Goal: Task Accomplishment & Management: Manage account settings

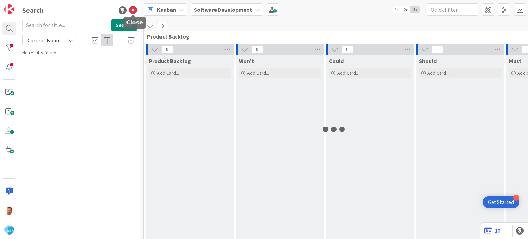
click at [136, 10] on icon at bounding box center [133, 10] width 8 height 8
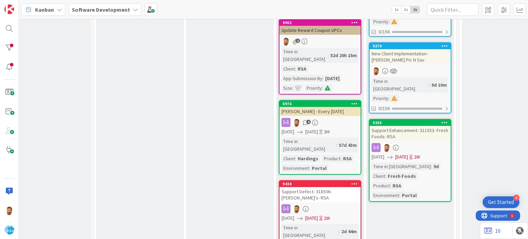
scroll to position [142, 665]
click at [394, 126] on div "Support Enhancement- 311553- Fresh Foods- RSA" at bounding box center [410, 133] width 81 height 15
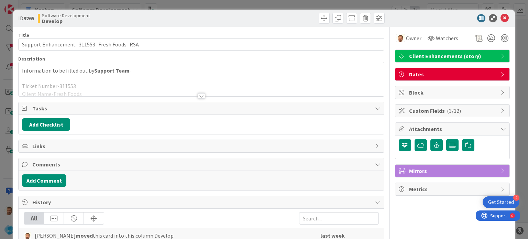
click at [204, 98] on div "Title 45 / 128 Support Enhancement- 311553- Fresh Foods- RSA Description Inform…" at bounding box center [201, 209] width 366 height 364
click at [199, 96] on div at bounding box center [202, 96] width 8 height 6
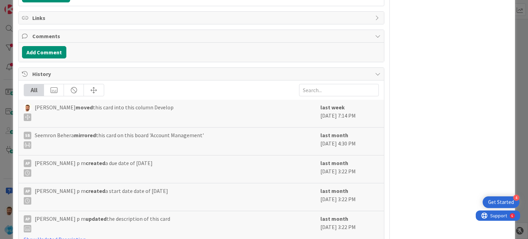
scroll to position [326, 0]
click at [59, 51] on button "Add Comment" at bounding box center [44, 52] width 44 height 12
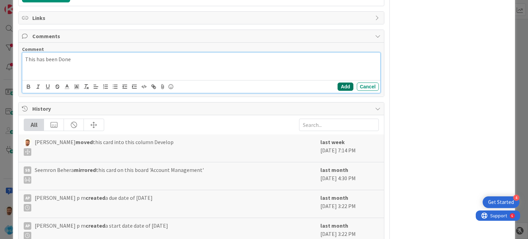
click at [338, 87] on button "Add" at bounding box center [345, 87] width 15 height 8
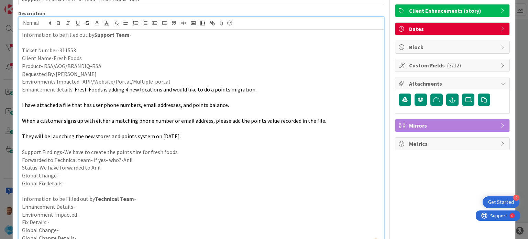
scroll to position [0, 0]
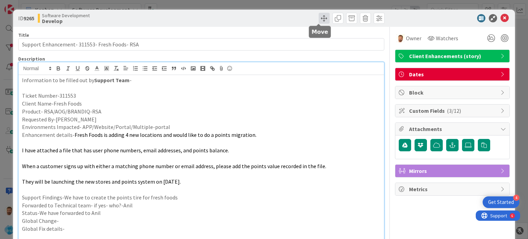
click at [319, 19] on span at bounding box center [324, 18] width 11 height 11
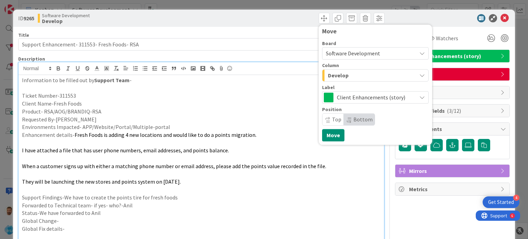
click at [337, 75] on span "Develop" at bounding box center [338, 75] width 21 height 9
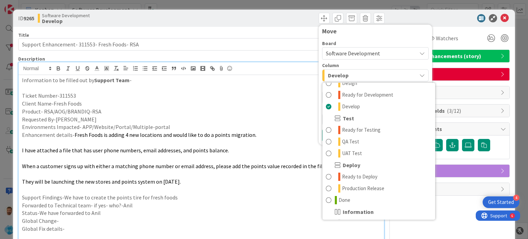
scroll to position [182, 0]
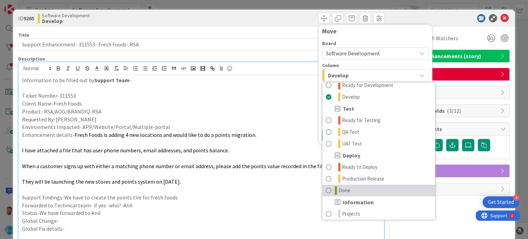
click at [326, 193] on span at bounding box center [329, 190] width 6 height 8
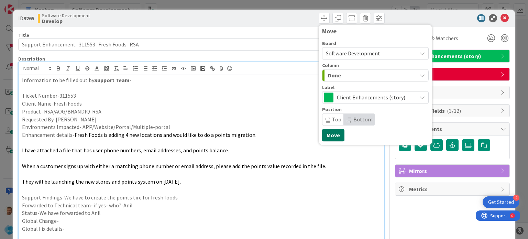
click at [326, 139] on button "Move" at bounding box center [333, 135] width 22 height 12
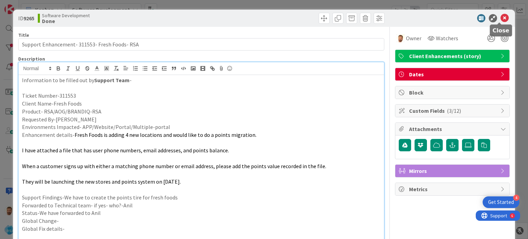
click at [501, 17] on icon at bounding box center [505, 18] width 8 height 8
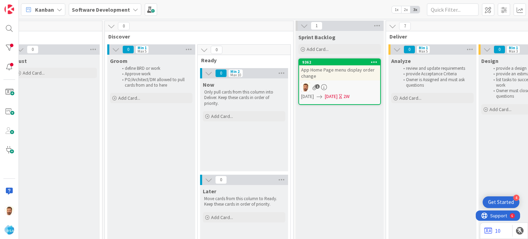
scroll to position [0, 189]
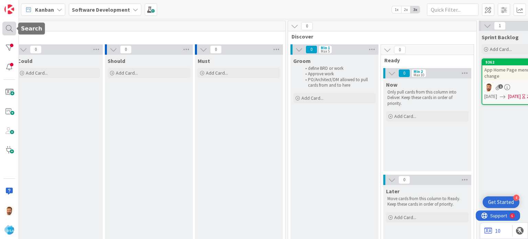
click at [9, 26] on div at bounding box center [9, 29] width 14 height 14
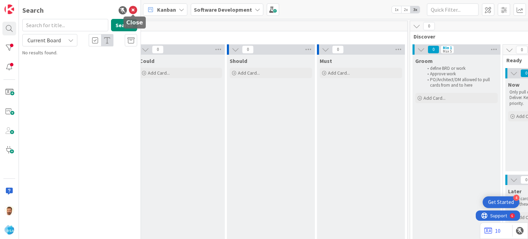
click at [135, 11] on icon at bounding box center [133, 10] width 8 height 8
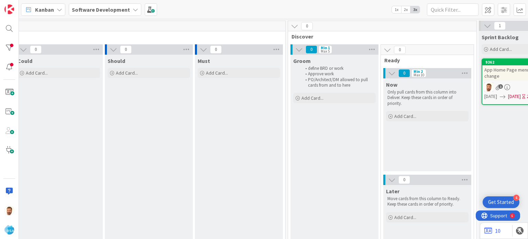
scroll to position [0, 0]
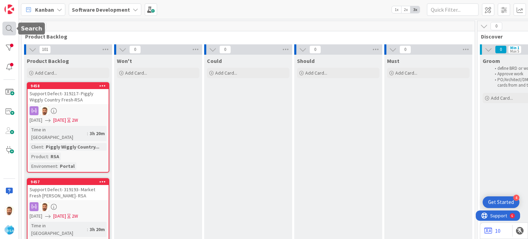
click at [7, 27] on div at bounding box center [9, 29] width 14 height 14
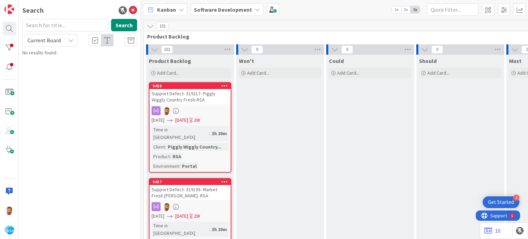
click at [46, 27] on input "text" at bounding box center [65, 25] width 86 height 12
type input "8874"
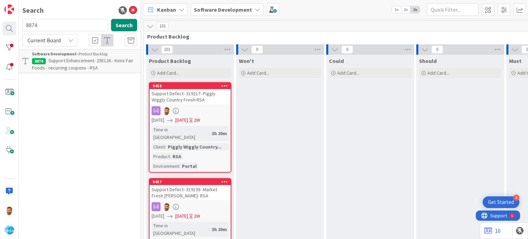
click at [75, 58] on span "Support Enhancement- 295126 - Kens Fair Foods - recurring coupons - RSA" at bounding box center [82, 63] width 101 height 13
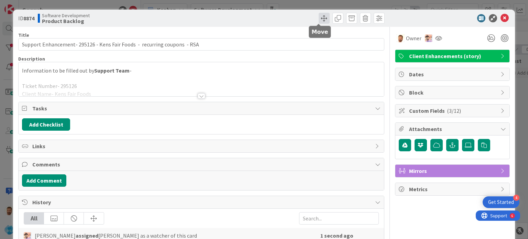
click at [319, 22] on span at bounding box center [324, 18] width 11 height 11
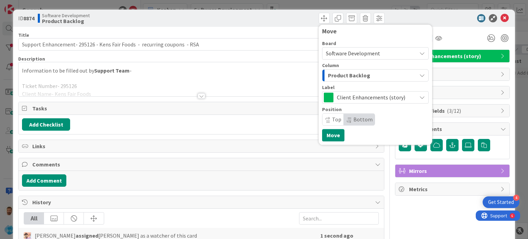
click at [337, 72] on span "Product Backlog" at bounding box center [349, 75] width 42 height 9
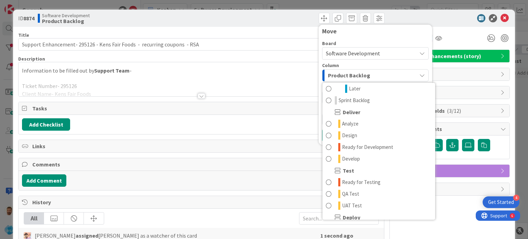
scroll to position [121, 0]
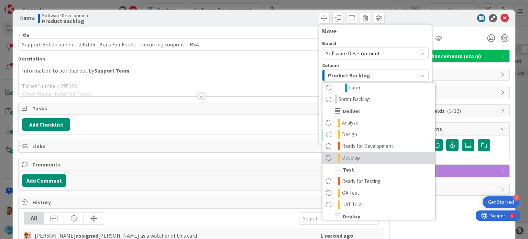
click at [326, 161] on span at bounding box center [329, 158] width 6 height 8
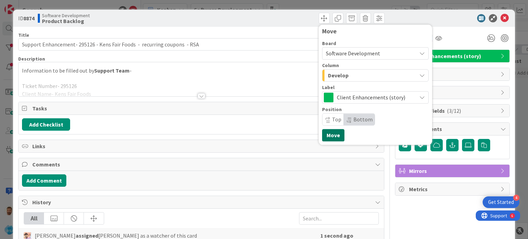
click at [327, 136] on button "Move" at bounding box center [333, 135] width 22 height 12
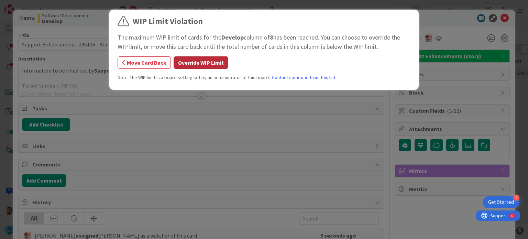
click at [212, 62] on button "Override WIP Limit" at bounding box center [201, 62] width 55 height 12
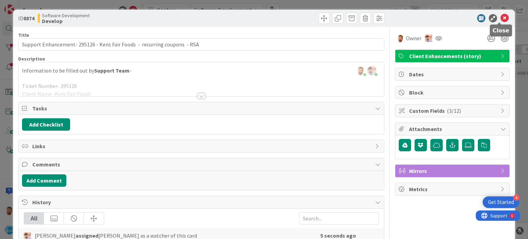
click at [501, 15] on icon at bounding box center [505, 18] width 8 height 8
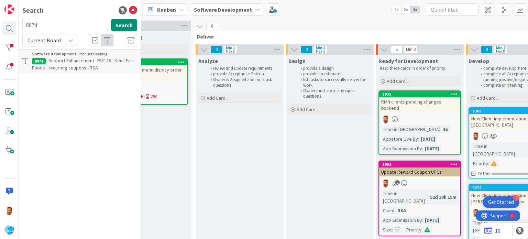
scroll to position [0, 692]
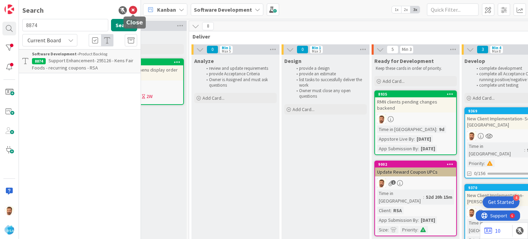
click at [130, 10] on icon at bounding box center [133, 10] width 8 height 8
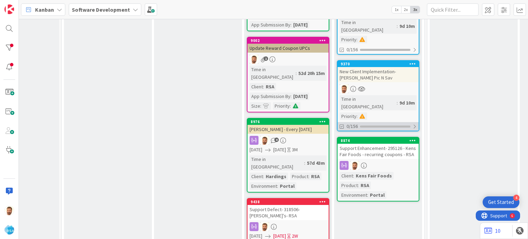
scroll to position [127, 697]
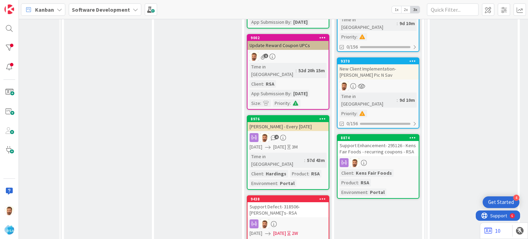
click at [366, 141] on div "Support Enhancement- 295126 - Kens Fair Foods - recurring coupons - RSA" at bounding box center [378, 148] width 81 height 15
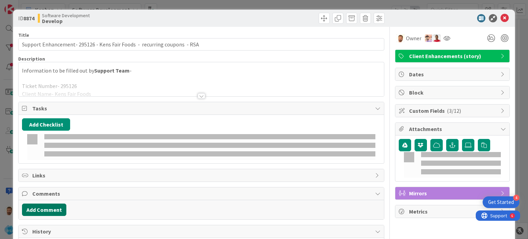
click at [56, 225] on div "History" at bounding box center [201, 231] width 365 height 13
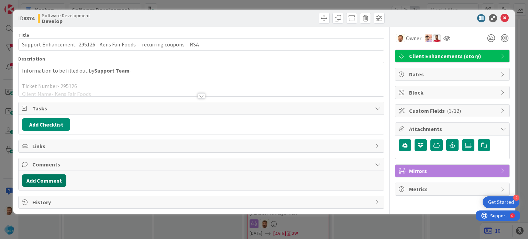
click at [50, 185] on button "Add Comment" at bounding box center [44, 180] width 44 height 12
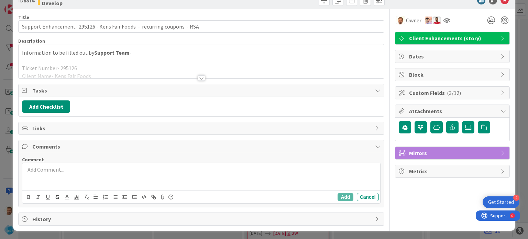
scroll to position [18, 0]
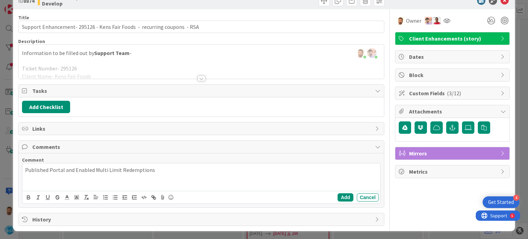
click at [80, 176] on div "Published Portal and Enabled Multi Limit Redemptions" at bounding box center [201, 177] width 358 height 28
drag, startPoint x: 69, startPoint y: 170, endPoint x: 98, endPoint y: 171, distance: 28.2
click at [98, 171] on p "Published Portal and Enabled Multi Limit Redemptions" at bounding box center [201, 170] width 352 height 8
click at [167, 172] on p "Published Portal and Enabled Multi Limit Redemptions" at bounding box center [201, 170] width 352 height 8
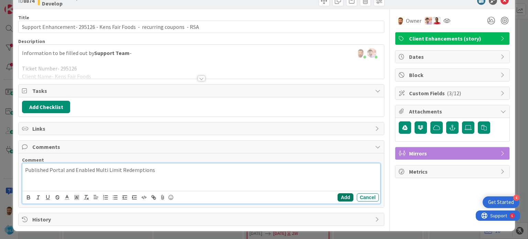
click at [341, 197] on button "Add" at bounding box center [345, 197] width 15 height 8
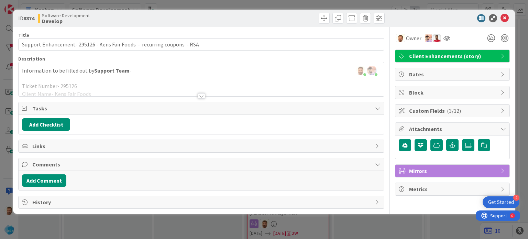
scroll to position [0, 0]
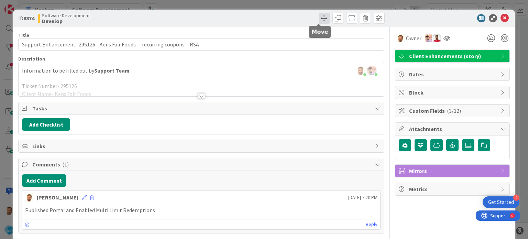
click at [319, 23] on span at bounding box center [324, 18] width 11 height 11
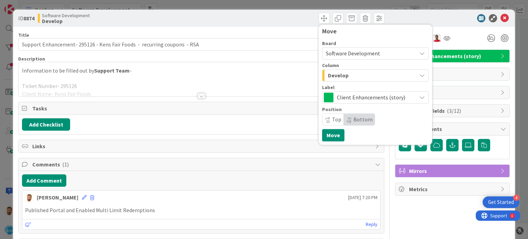
click at [337, 81] on div "Develop" at bounding box center [371, 75] width 90 height 11
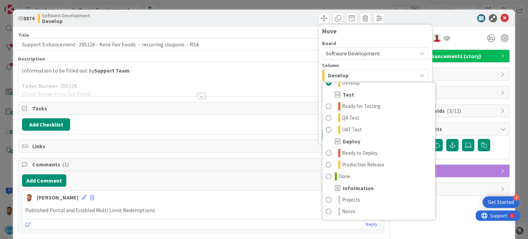
scroll to position [148, 0]
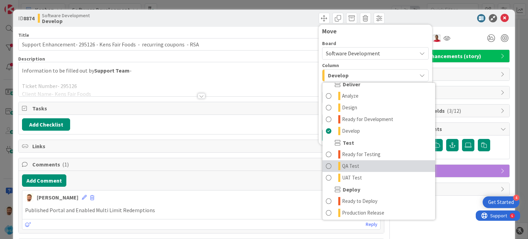
click at [326, 165] on span at bounding box center [329, 166] width 6 height 8
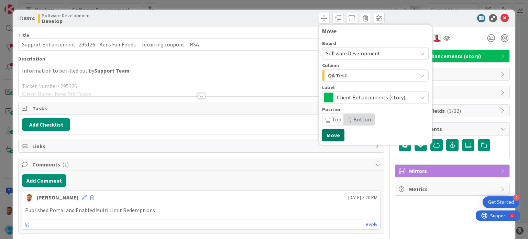
click at [326, 131] on button "Move" at bounding box center [333, 135] width 22 height 12
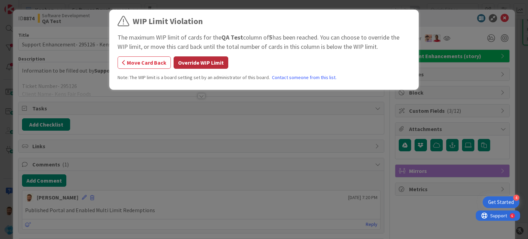
click at [213, 65] on button "Override WIP Limit" at bounding box center [201, 62] width 55 height 12
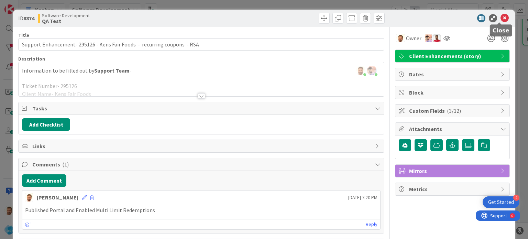
click at [501, 15] on icon at bounding box center [505, 18] width 8 height 8
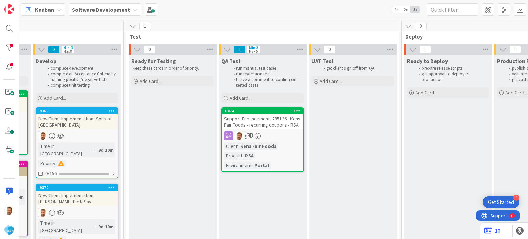
scroll to position [0, 1004]
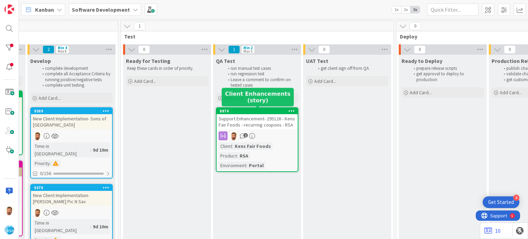
click at [256, 113] on div "8874" at bounding box center [259, 111] width 78 height 5
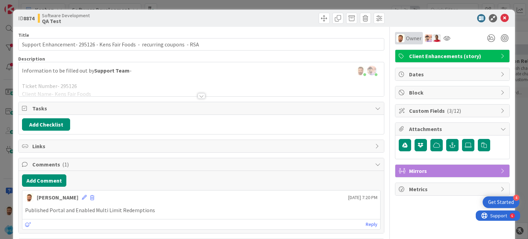
click at [407, 39] on span "Owner" at bounding box center [413, 38] width 15 height 8
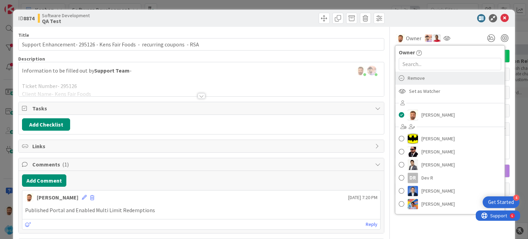
click at [416, 83] on span "Remove" at bounding box center [416, 78] width 17 height 10
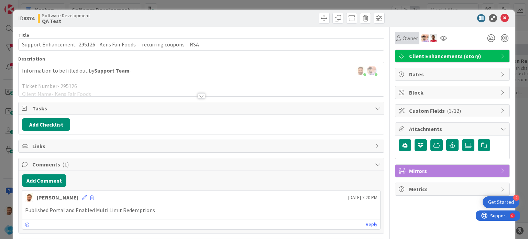
click at [397, 34] on div "Owner" at bounding box center [408, 38] width 22 height 8
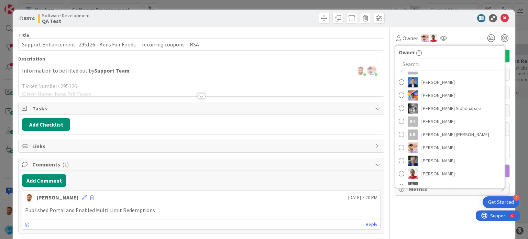
scroll to position [88, 0]
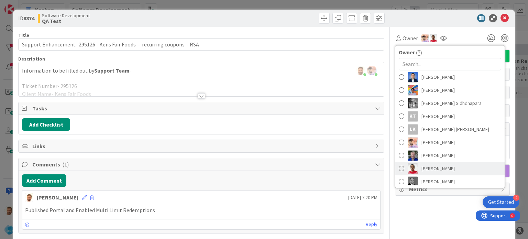
click at [399, 167] on span at bounding box center [402, 168] width 6 height 10
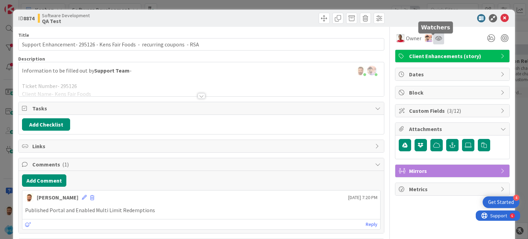
click at [435, 39] on icon at bounding box center [438, 38] width 7 height 6
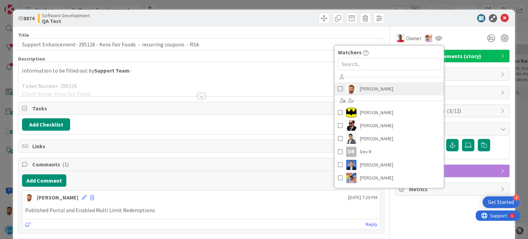
click at [373, 88] on span "[PERSON_NAME]" at bounding box center [376, 89] width 33 height 10
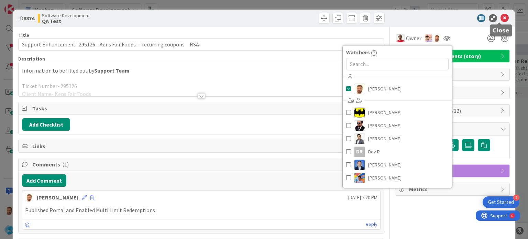
click at [501, 20] on icon at bounding box center [505, 18] width 8 height 8
